Goal: Book appointment/travel/reservation

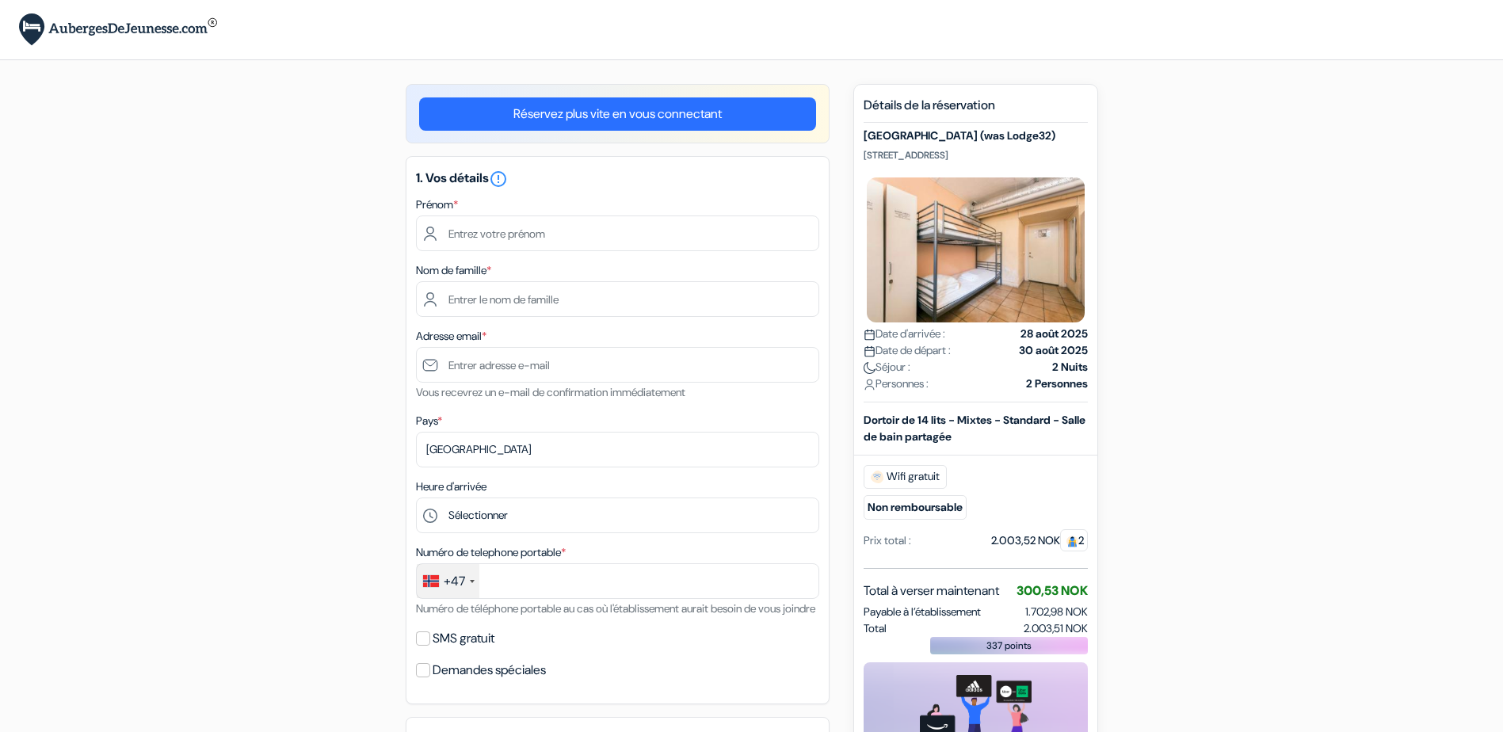
click at [860, 151] on div "Nouvelle Réservation Détails de la réservation [GEOGRAPHIC_DATA] (was Lodge32) …" at bounding box center [975, 493] width 245 height 818
copy p "[STREET_ADDRESS]"
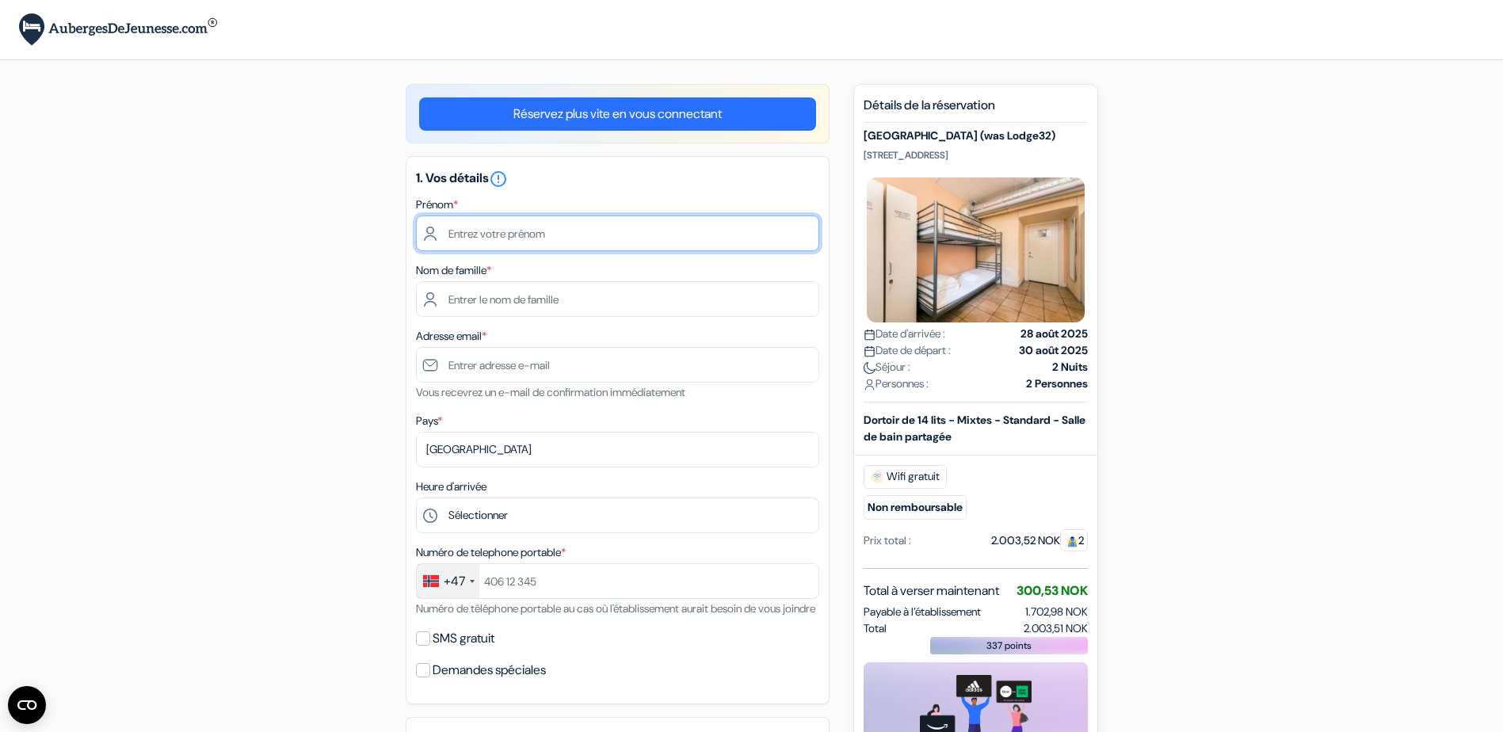
click at [609, 227] on input "text" at bounding box center [617, 233] width 403 height 36
type input "[PERSON_NAME]"
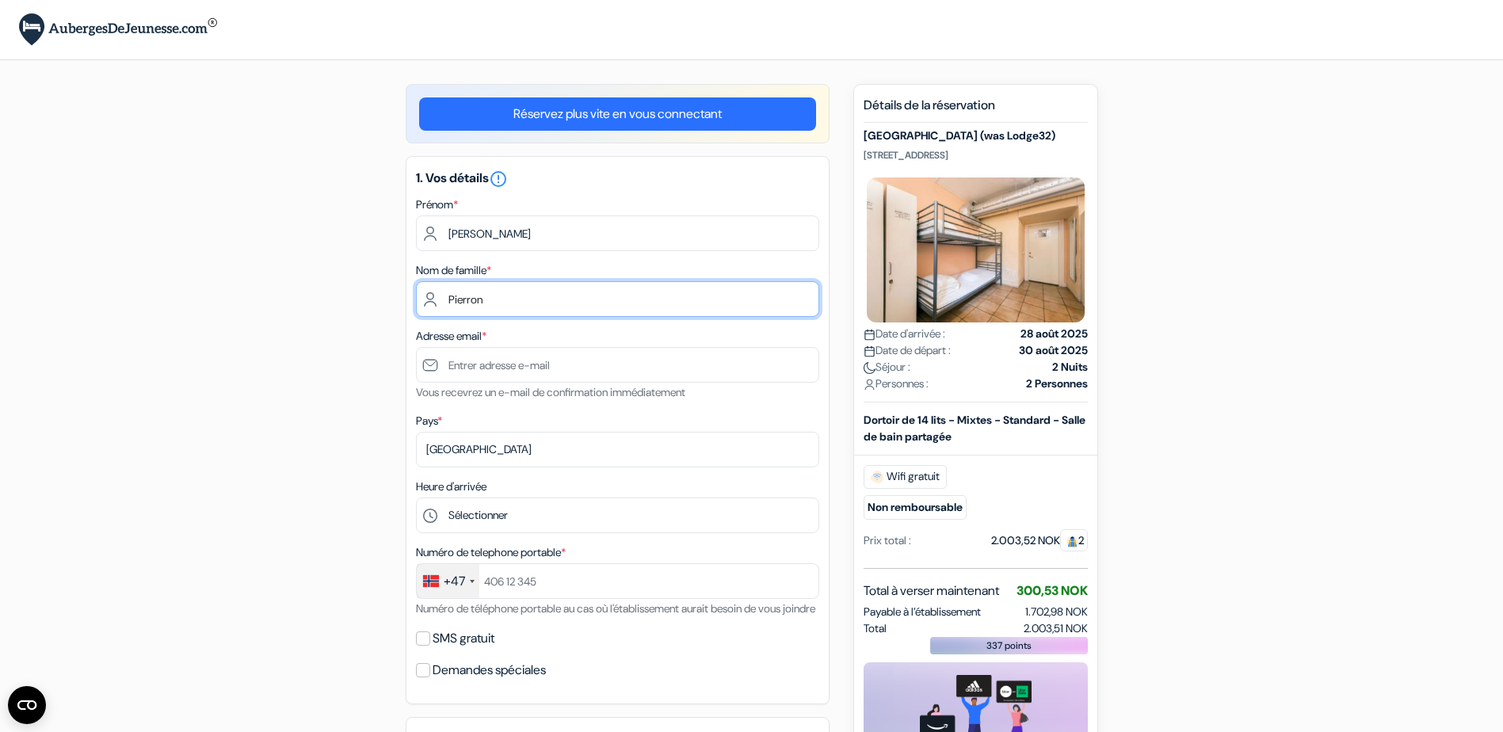
type input "Pierron"
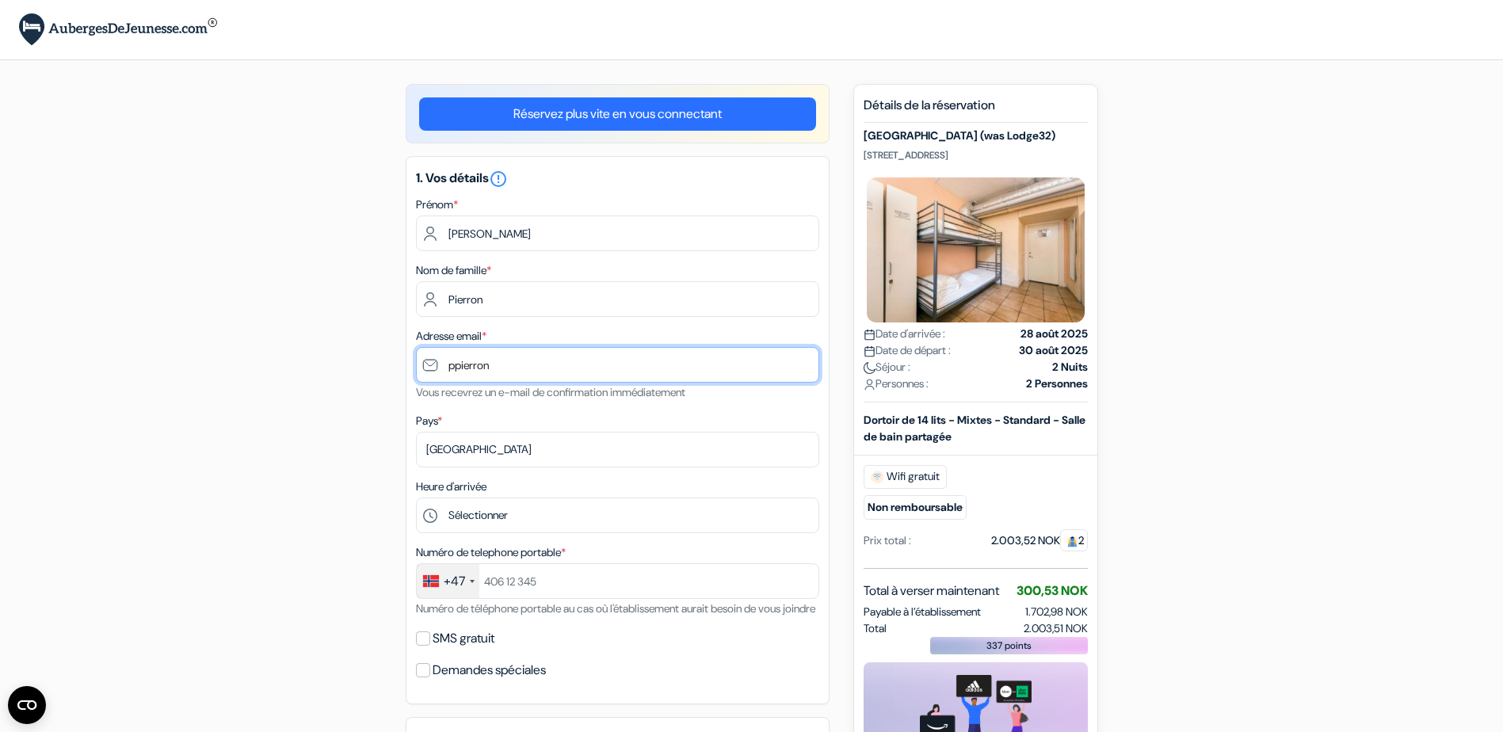
type input "[EMAIL_ADDRESS][DOMAIN_NAME]"
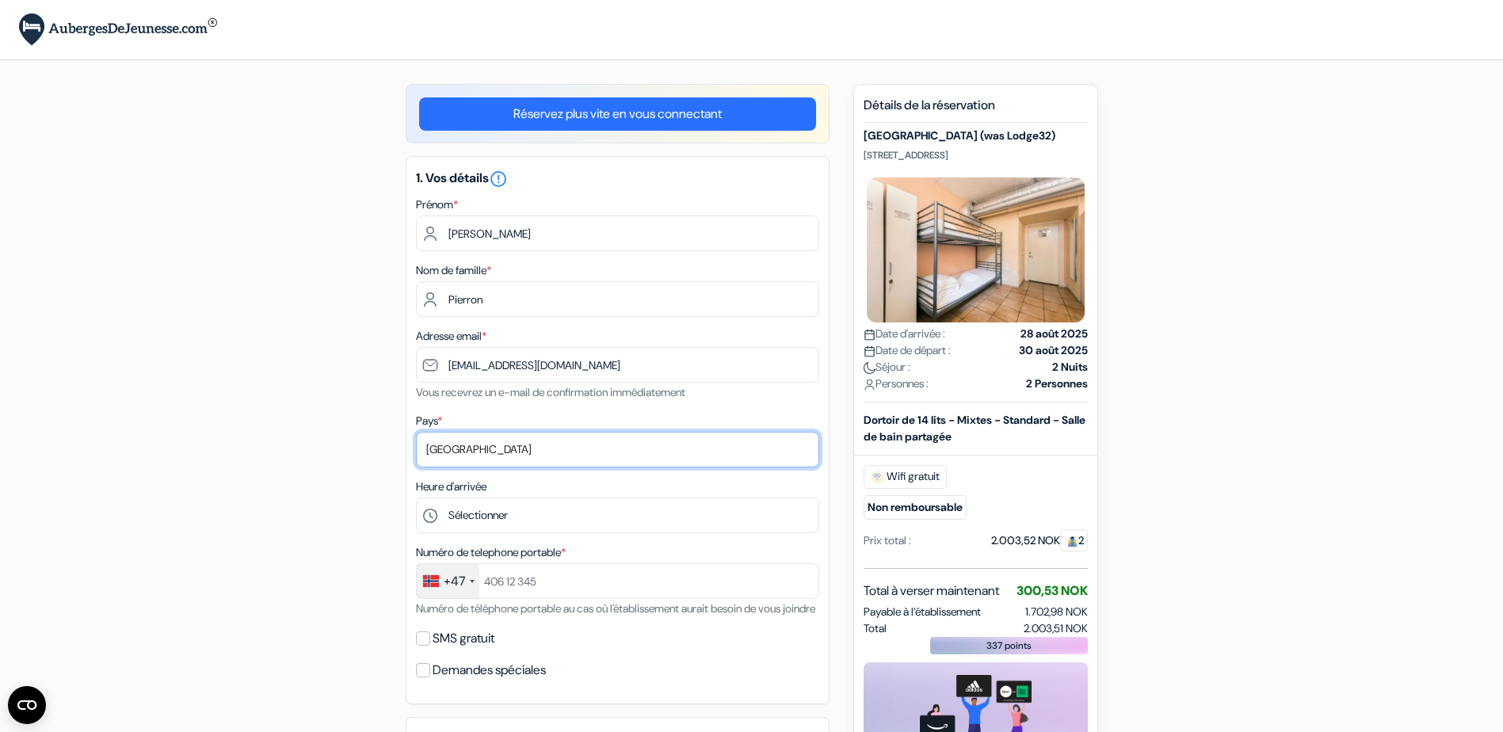
click at [536, 448] on select "Selectionner le pays Abkhazie [GEOGRAPHIC_DATA] [GEOGRAPHIC_DATA] Du [GEOGRAPHI…" at bounding box center [617, 450] width 403 height 36
select select "67"
click at [416, 432] on select "Selectionner le pays Abkhazie [GEOGRAPHIC_DATA] [GEOGRAPHIC_DATA] Du [GEOGRAPHI…" at bounding box center [617, 450] width 403 height 36
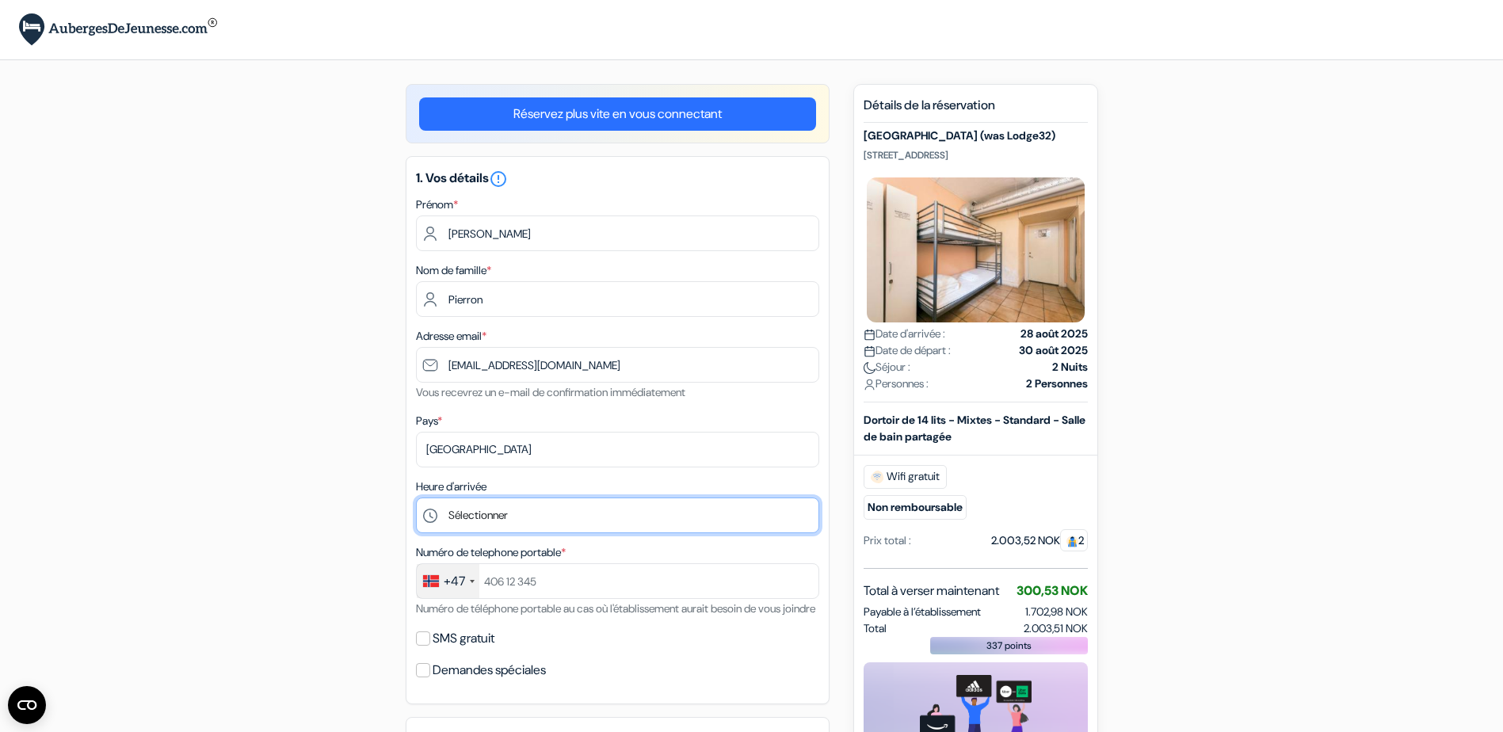
click at [525, 518] on select "Sélectionner 1:00 2:00 3:00 4:00 5:00 6:00 7:00 8:00 9:00 10:00 11:00 12:00 13:…" at bounding box center [617, 515] width 403 height 36
select select "19"
click at [416, 497] on select "Sélectionner 1:00 2:00 3:00 4:00 5:00 6:00 7:00 8:00 9:00 10:00 11:00 12:00 13:…" at bounding box center [617, 515] width 403 height 36
click at [463, 580] on div "+47" at bounding box center [454, 581] width 21 height 19
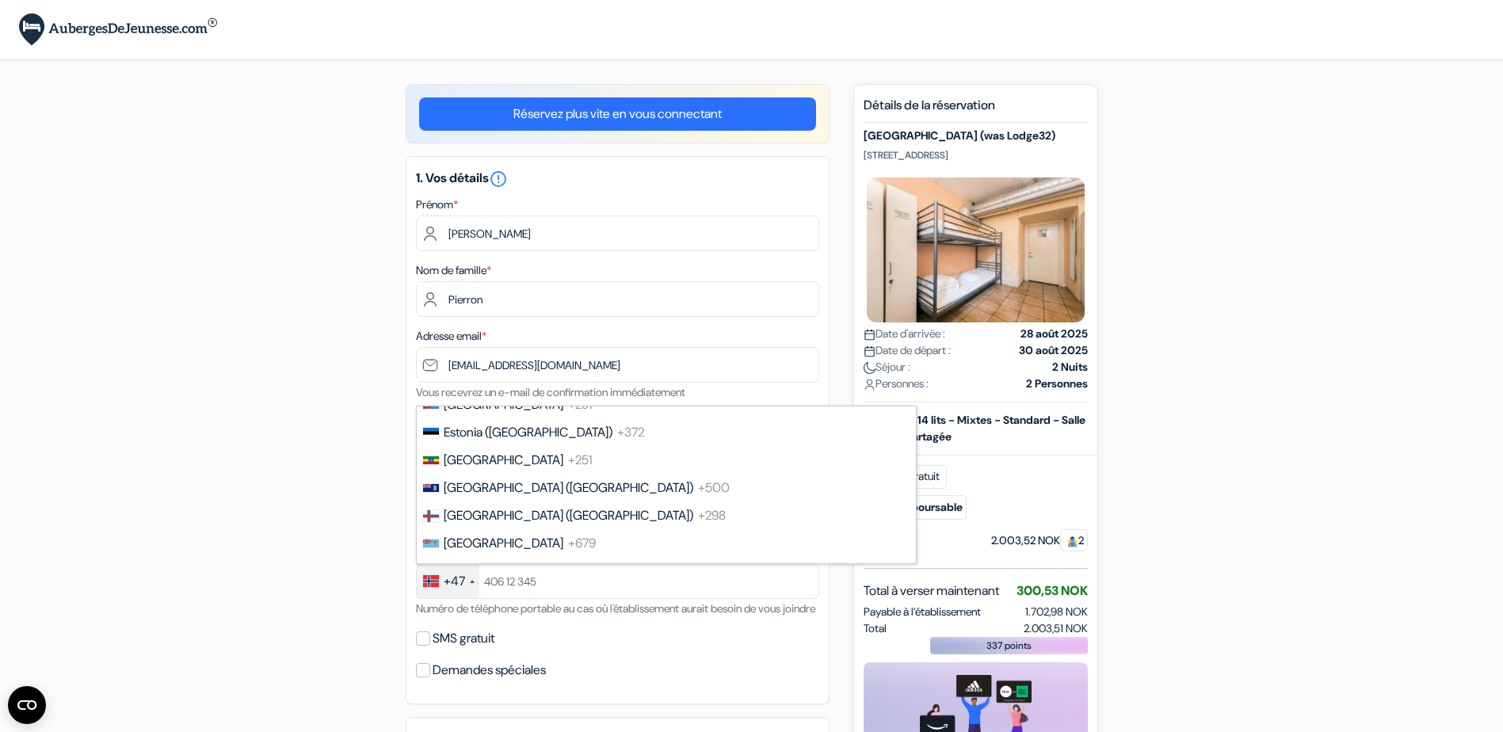
scroll to position [2133, 0]
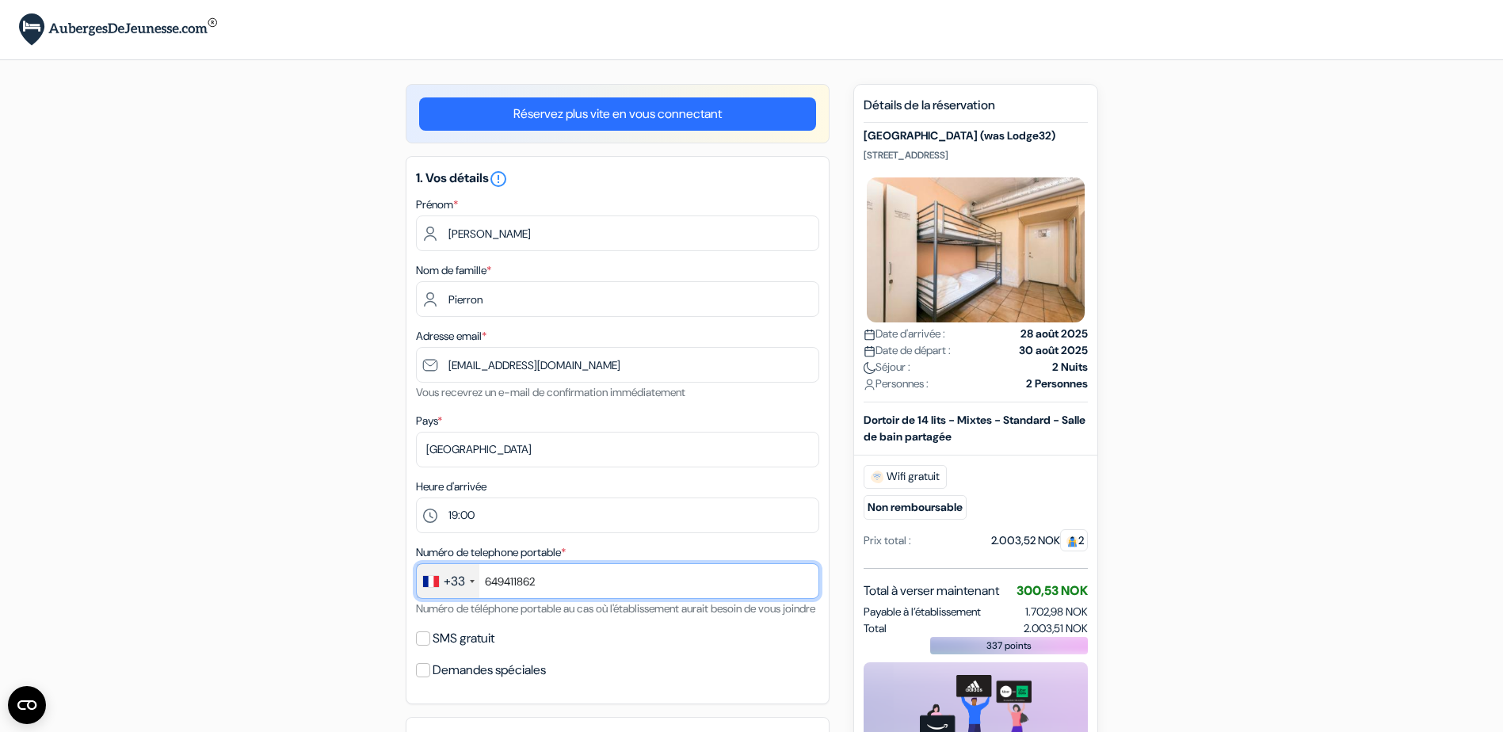
type input "649411862"
click at [394, 539] on div "add_box Auberge Nomad Cave (was Lodge32) Hantverkargatan 32, Stockholm, Suède D…" at bounding box center [752, 732] width 1046 height 1297
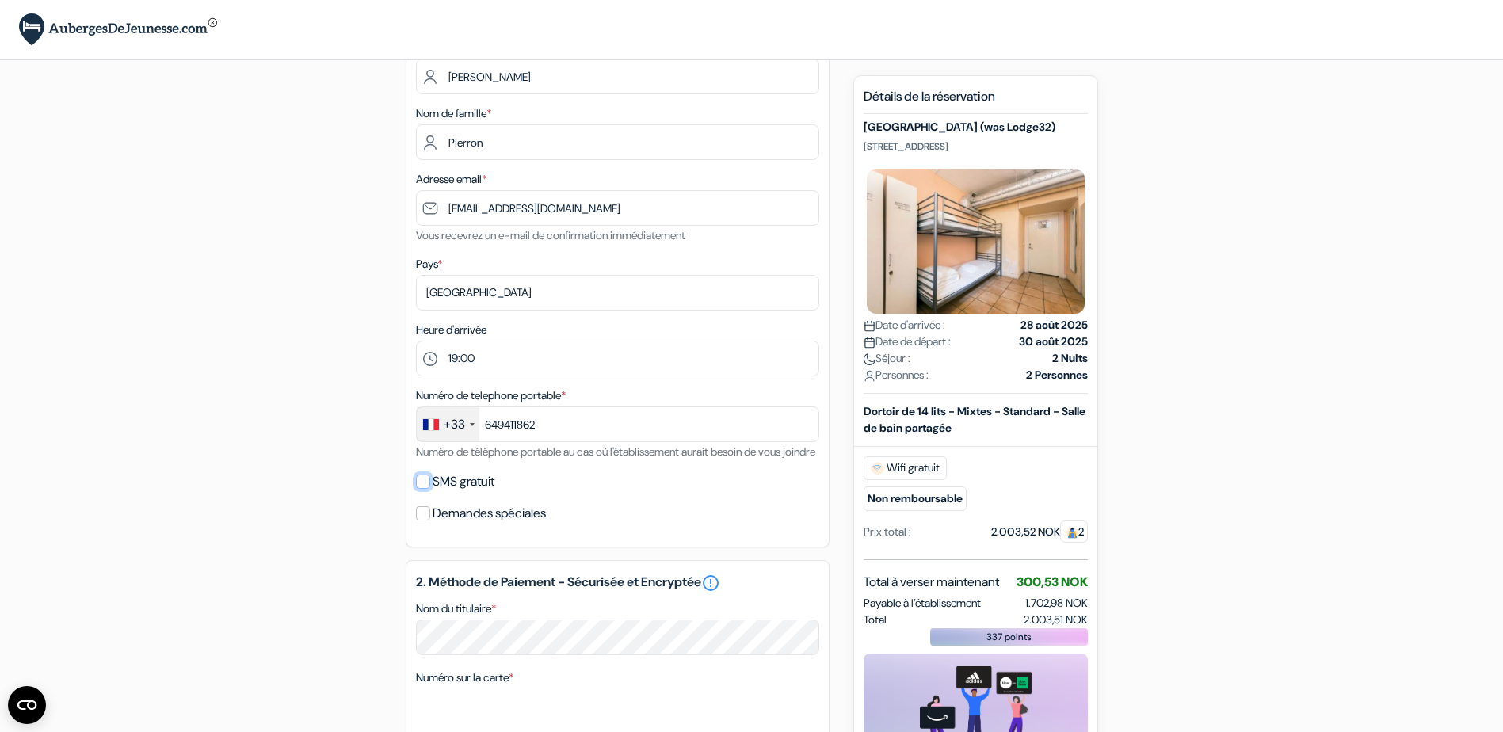
click at [425, 489] on input "SMS gratuit" at bounding box center [423, 482] width 14 height 14
checkbox input "true"
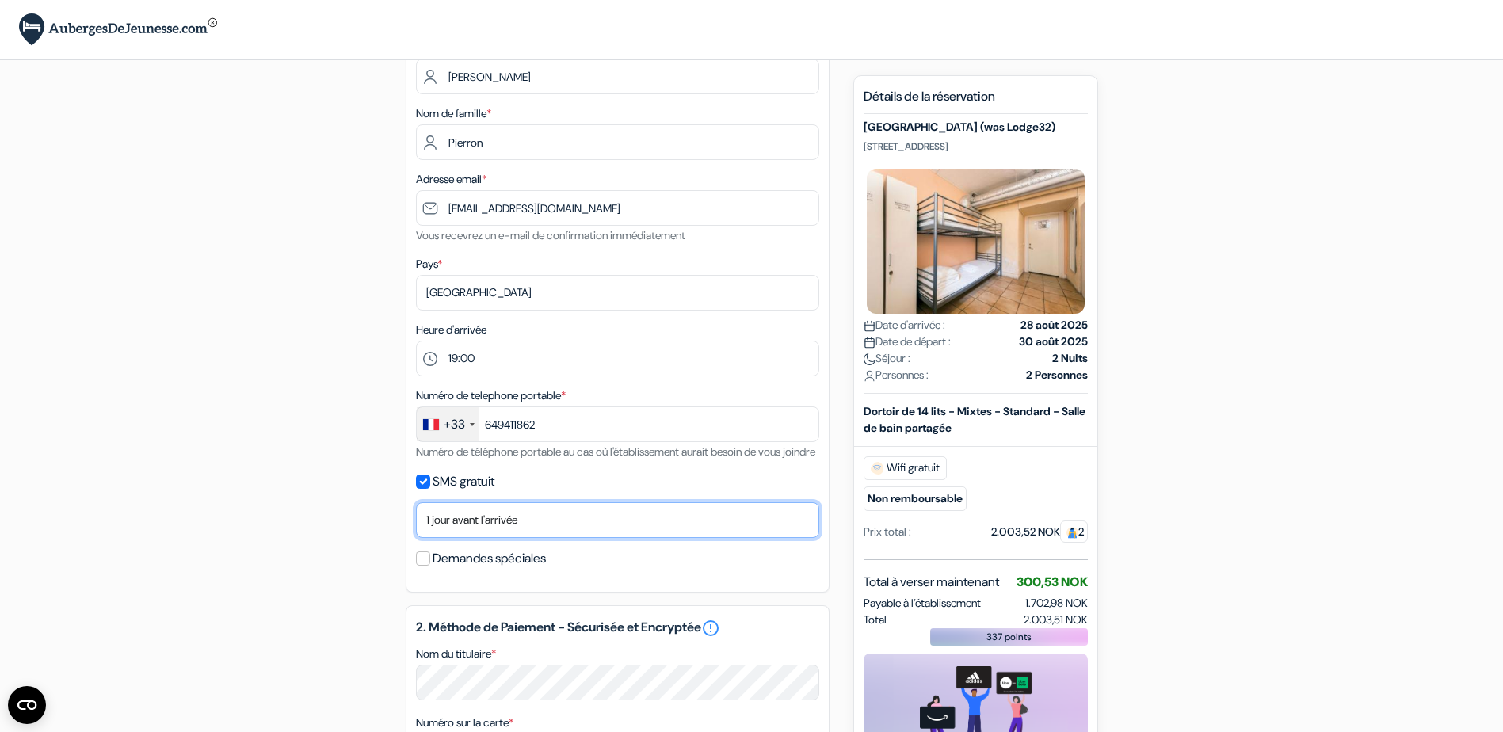
click at [520, 538] on select "Non merci Maintenant Le jour de votre arrivée 1 jour avant l'arrivée 2 jours av…" at bounding box center [617, 520] width 403 height 36
select select "0"
click at [416, 521] on select "Non merci Maintenant Le jour de votre arrivée 1 jour avant l'arrivée 2 jours av…" at bounding box center [617, 520] width 403 height 36
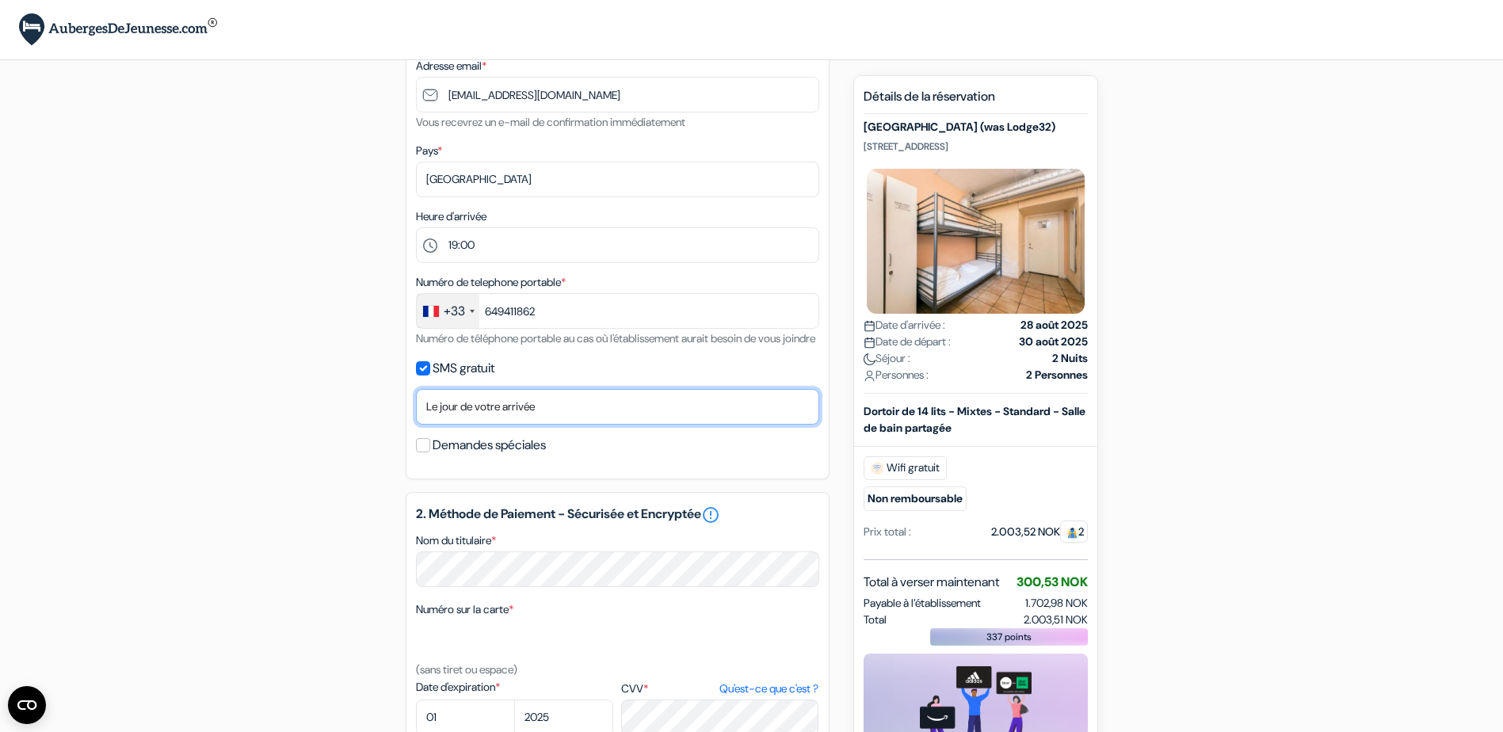
scroll to position [272, 0]
click at [427, 374] on input "SMS gratuit" at bounding box center [423, 367] width 14 height 14
checkbox input "false"
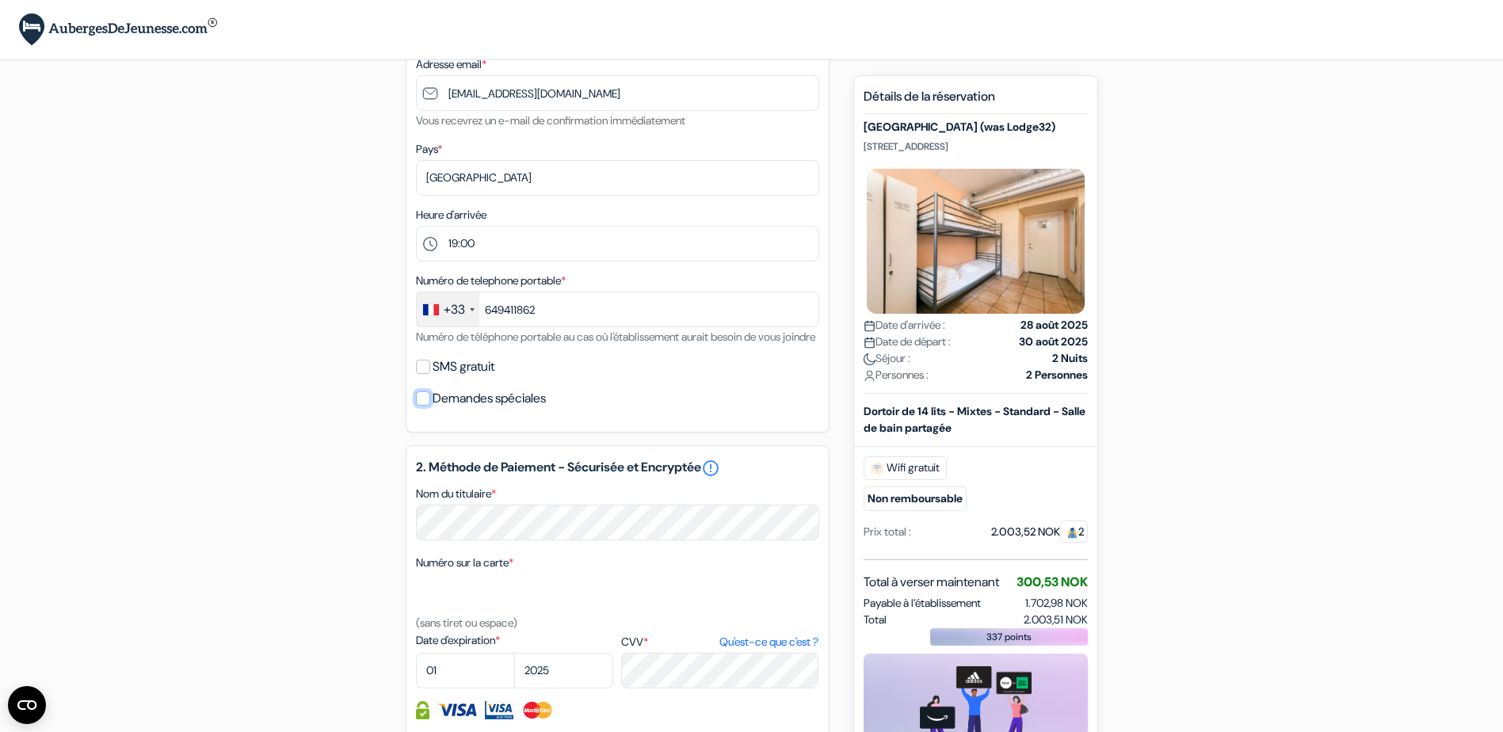
click at [421, 406] on input "Demandes spéciales" at bounding box center [423, 398] width 14 height 14
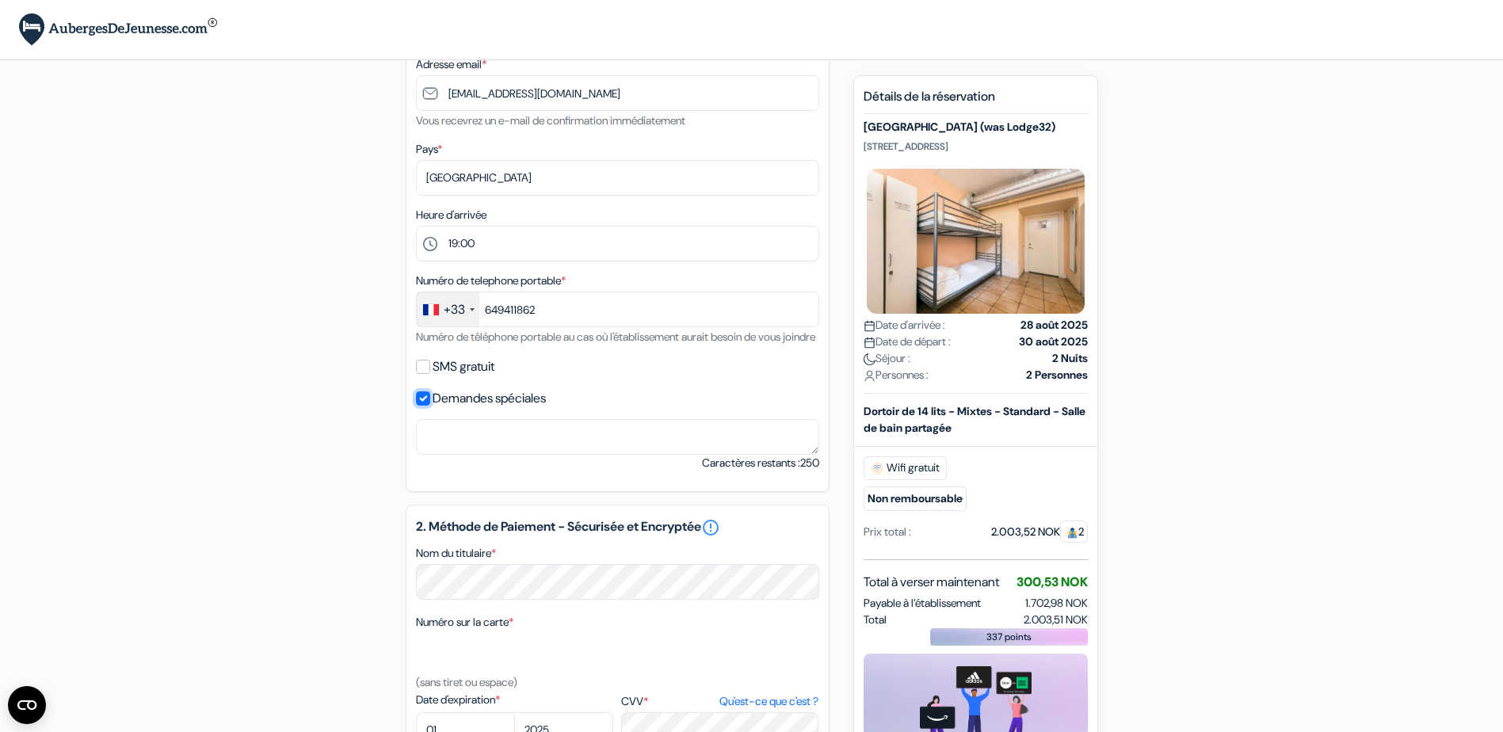
click at [421, 406] on input "Demandes spéciales" at bounding box center [423, 398] width 14 height 14
checkbox input "false"
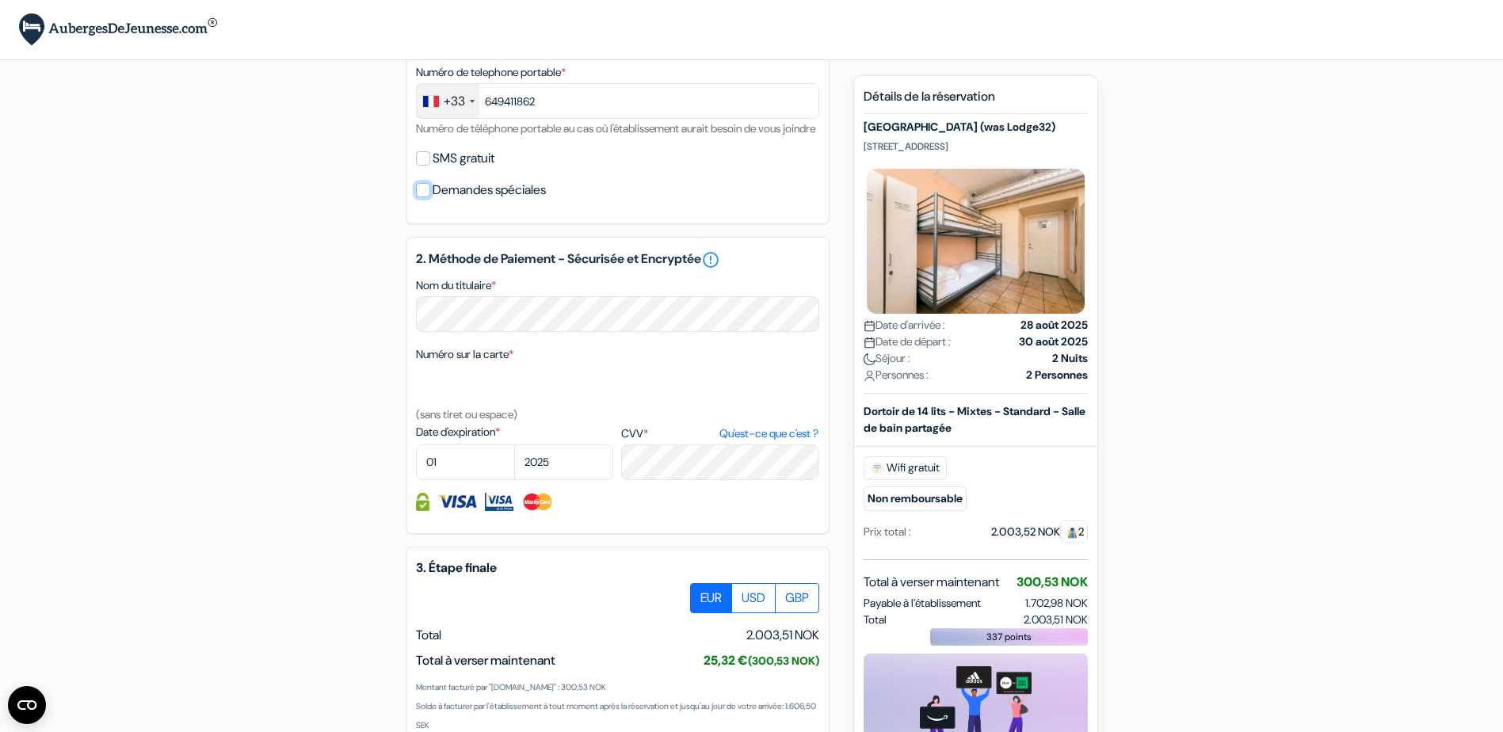
scroll to position [481, 0]
select select "09"
select select "2027"
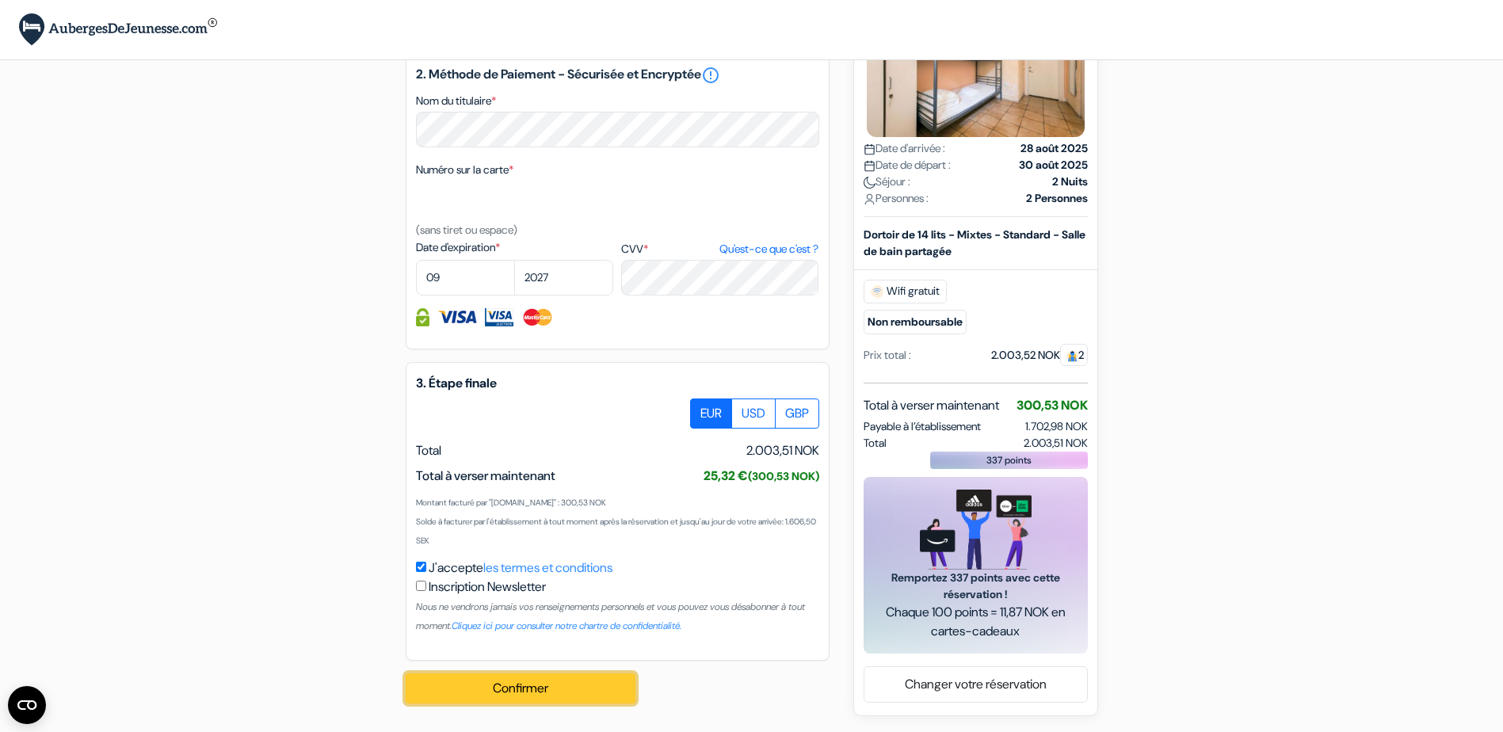
click at [506, 695] on button "Confirmer Loading..." at bounding box center [521, 688] width 230 height 30
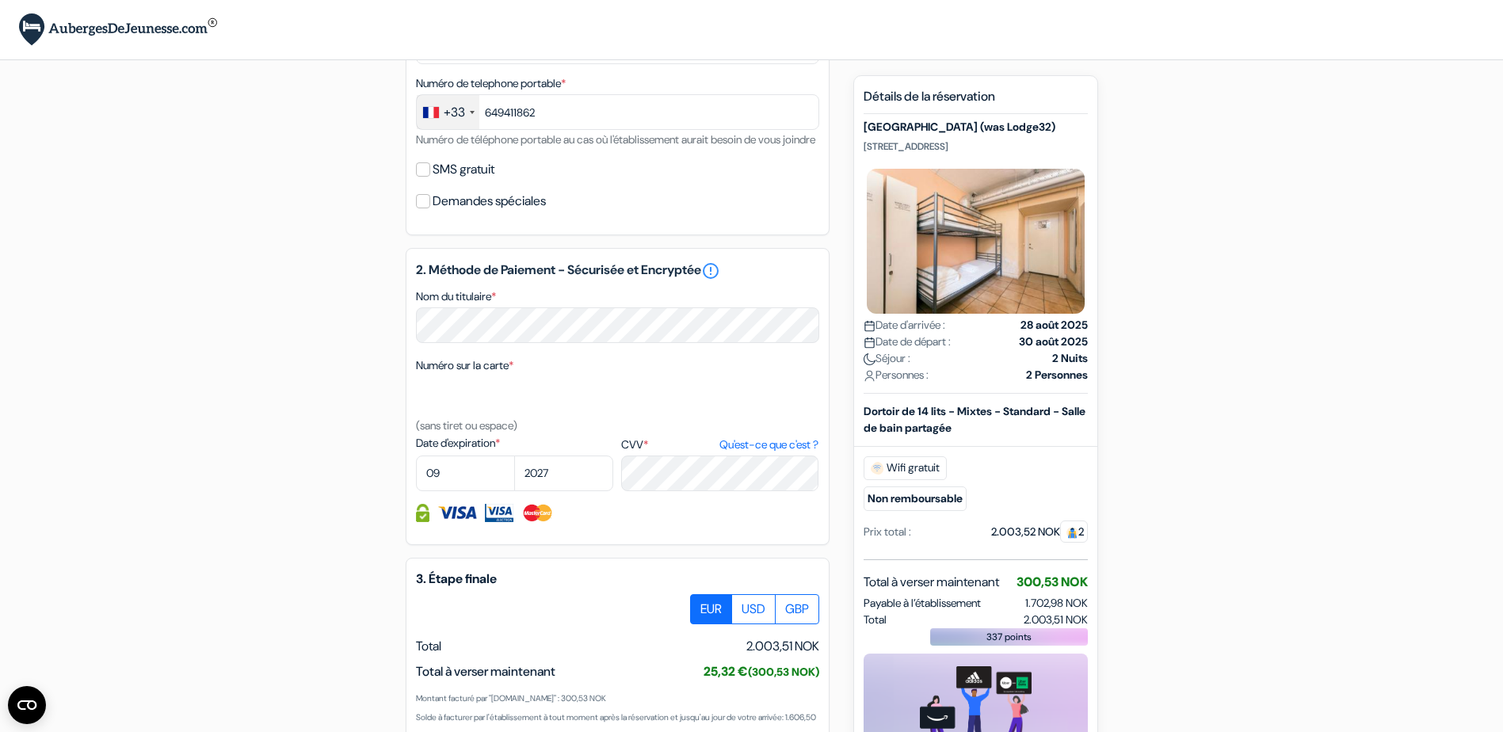
scroll to position [686, 0]
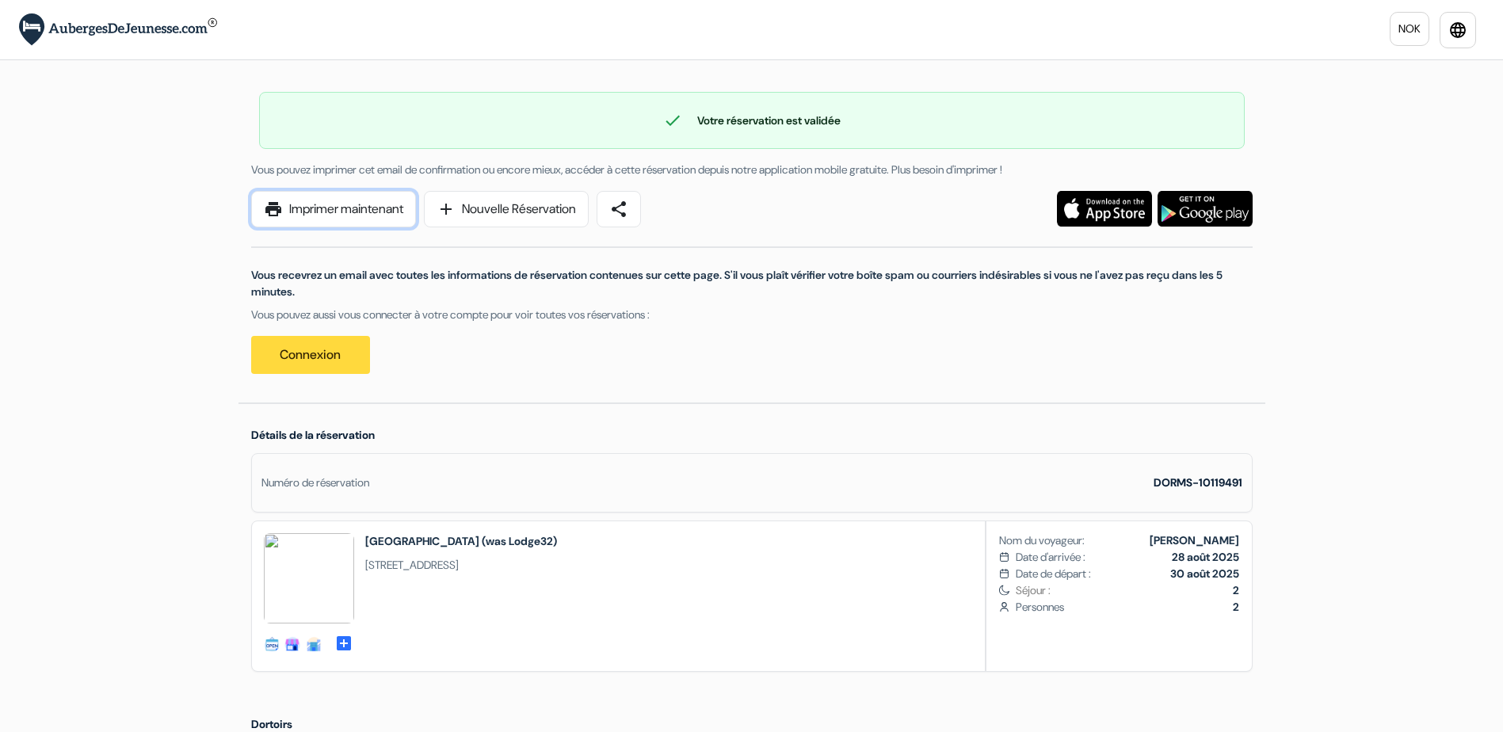
click at [330, 209] on link "print Imprimer maintenant" at bounding box center [333, 209] width 165 height 36
